Goal: Obtain resource: Download file/media

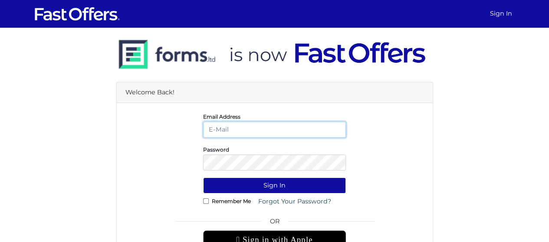
type input "christiangarcia@property.ca"
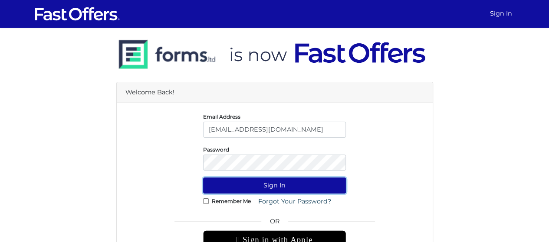
click at [286, 180] on button "Sign In" at bounding box center [274, 186] width 143 height 16
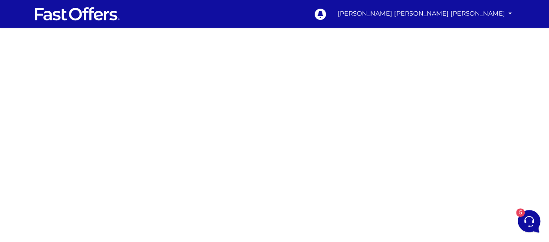
scroll to position [192, 0]
drag, startPoint x: 441, startPoint y: 105, endPoint x: 540, endPoint y: 93, distance: 99.1
click at [452, 98] on div at bounding box center [274, 245] width 549 height 434
click at [468, 123] on div at bounding box center [274, 245] width 549 height 434
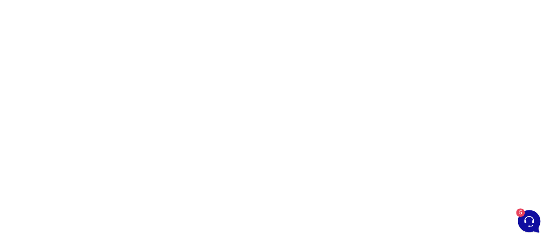
scroll to position [203, 0]
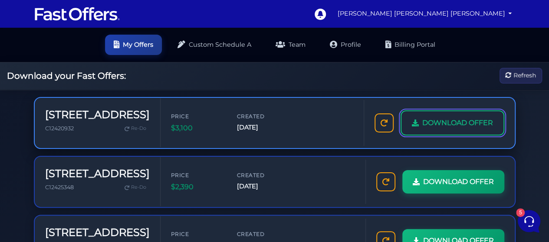
click at [434, 118] on span "DOWNLOAD OFFER" at bounding box center [457, 123] width 71 height 11
click at [452, 127] on span "DOWNLOAD OFFER" at bounding box center [457, 123] width 71 height 11
